Goal: Information Seeking & Learning: Learn about a topic

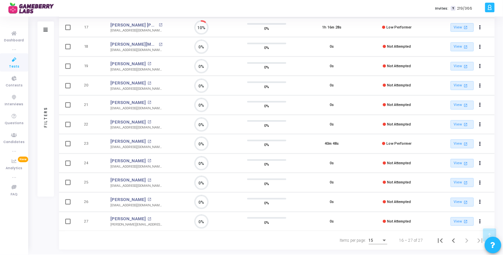
scroll to position [100, 0]
click at [454, 239] on icon "Previous page" at bounding box center [453, 239] width 9 height 9
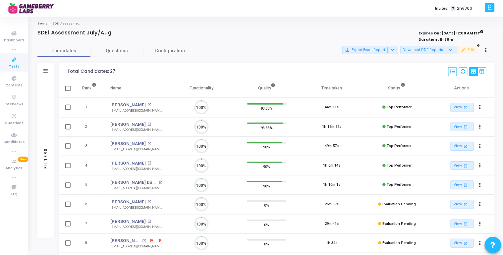
scroll to position [3, 3]
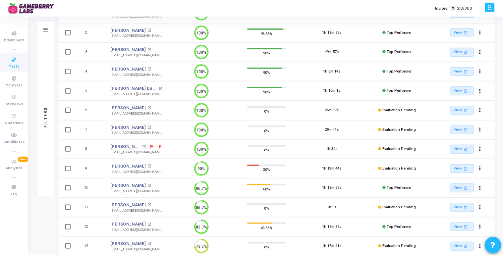
click at [159, 146] on span "P" at bounding box center [160, 146] width 2 height 5
click at [133, 146] on div at bounding box center [251, 127] width 503 height 255
click at [133, 146] on link "[PERSON_NAME]" at bounding box center [125, 147] width 30 height 7
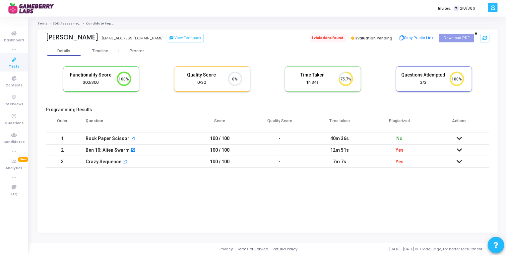
click at [333, 39] on span "1 violations found" at bounding box center [328, 37] width 36 height 7
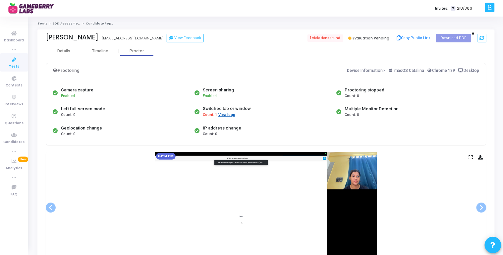
click at [226, 116] on button "View logs" at bounding box center [226, 115] width 17 height 6
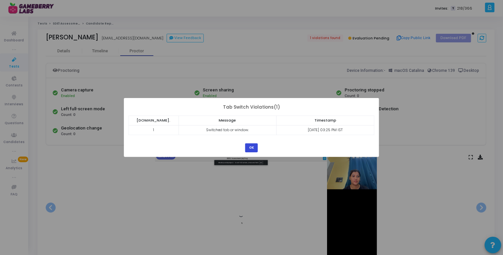
click at [251, 149] on button "OK" at bounding box center [251, 148] width 13 height 9
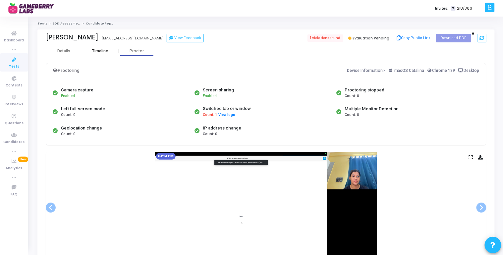
click at [100, 52] on div "Timeline" at bounding box center [101, 51] width 16 height 5
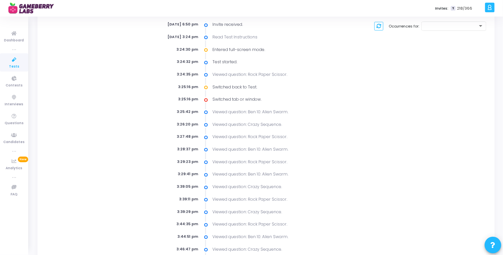
scroll to position [43, 0]
click at [206, 98] on icon at bounding box center [206, 98] width 4 height 6
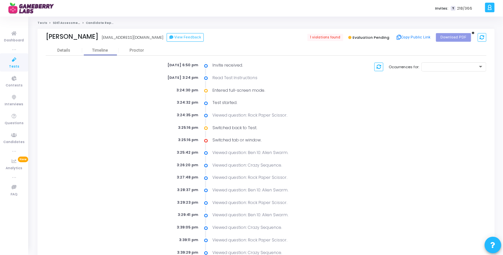
scroll to position [0, 0]
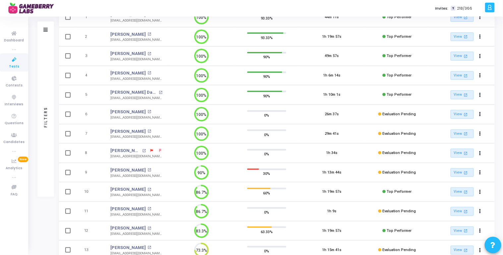
scroll to position [90, 0]
